Goal: Information Seeking & Learning: Learn about a topic

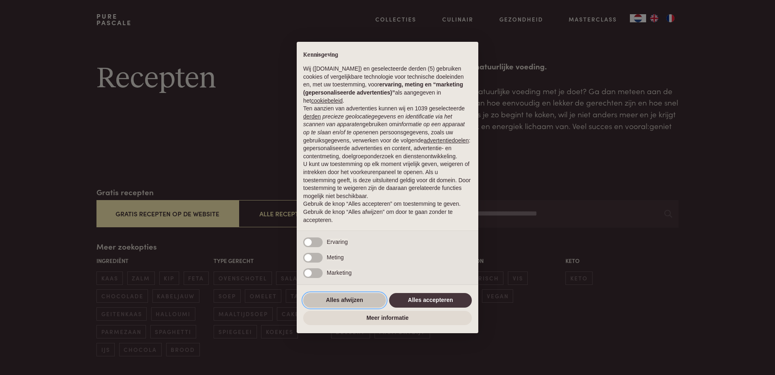
click at [350, 298] on button "Alles afwijzen" at bounding box center [344, 300] width 83 height 15
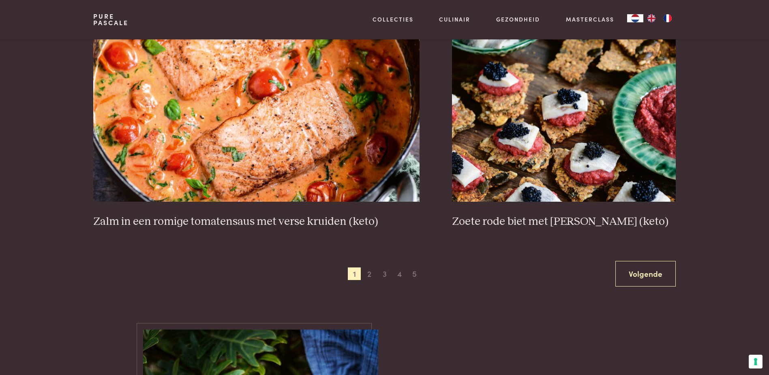
scroll to position [1460, 0]
click at [508, 219] on h3 "Zoete rode biet met zure haring (keto)" at bounding box center [564, 221] width 224 height 14
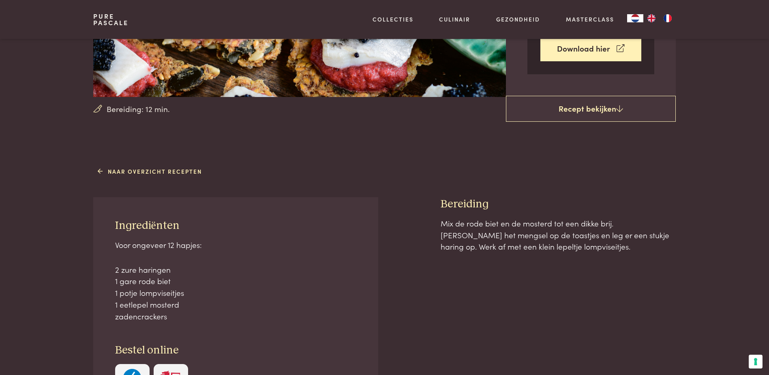
scroll to position [203, 0]
click at [142, 171] on link "Naar overzicht recepten" at bounding box center [150, 171] width 104 height 9
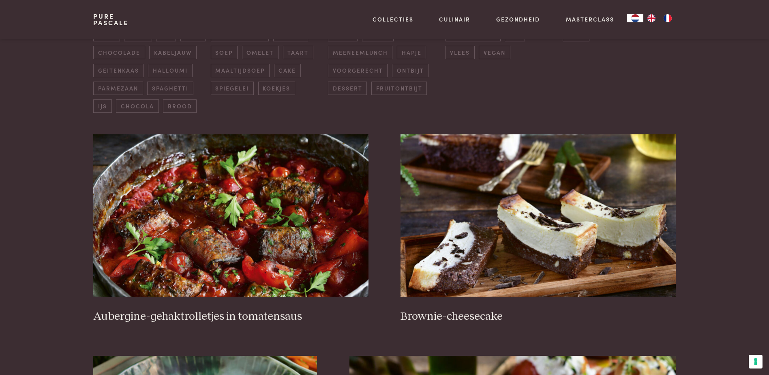
scroll to position [446, 0]
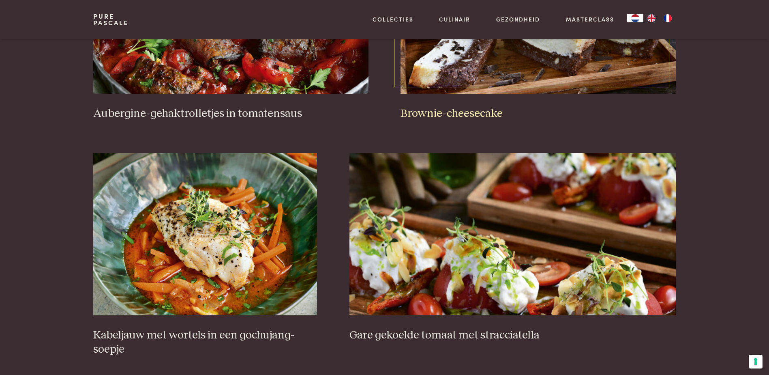
click at [457, 113] on h3 "Brownie-cheesecake" at bounding box center [538, 114] width 275 height 14
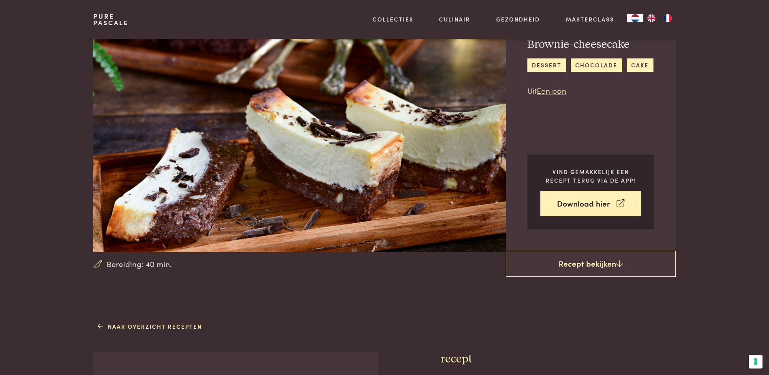
scroll to position [122, 0]
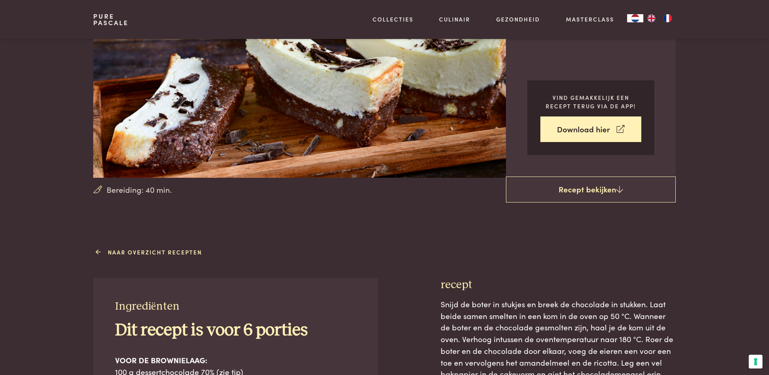
click at [136, 251] on link "Naar overzicht recepten" at bounding box center [150, 252] width 104 height 9
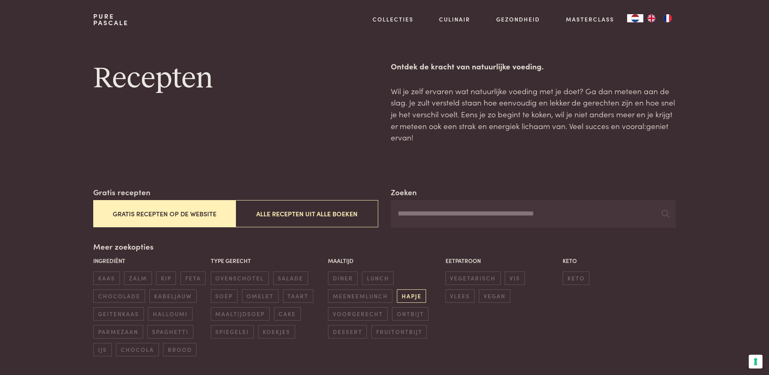
click at [411, 293] on span "hapje" at bounding box center [411, 295] width 29 height 13
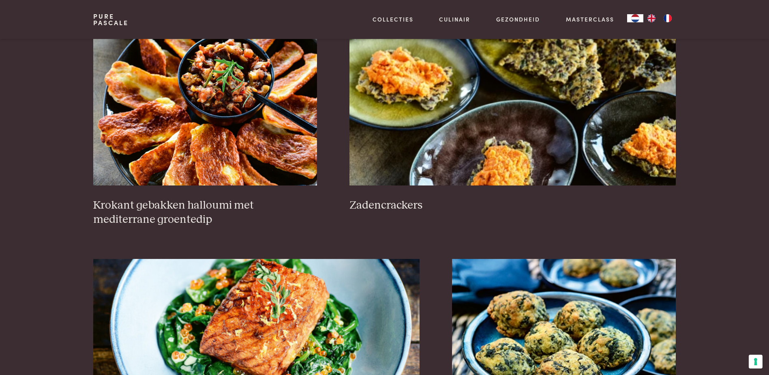
scroll to position [551, 0]
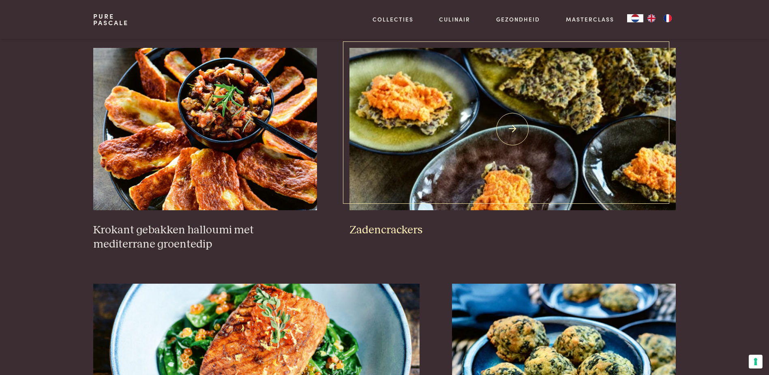
click at [376, 229] on h3 "Zadencrackers" at bounding box center [513, 230] width 326 height 14
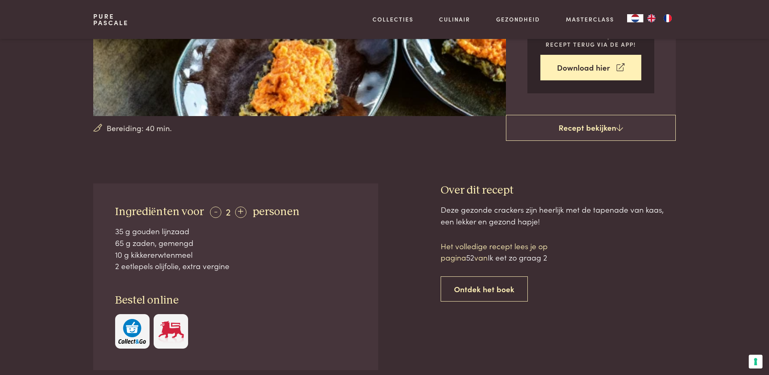
scroll to position [203, 0]
